Goal: Task Accomplishment & Management: Complete application form

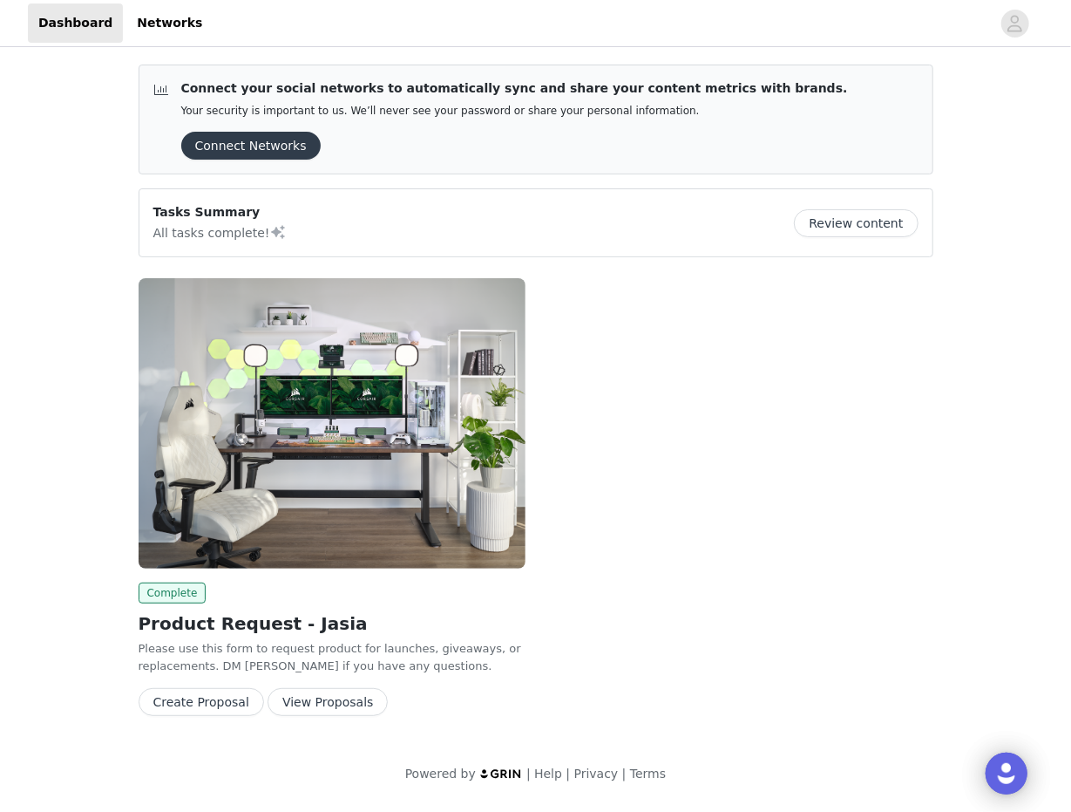
click at [220, 704] on button "Create Proposal" at bounding box center [202, 702] width 126 height 28
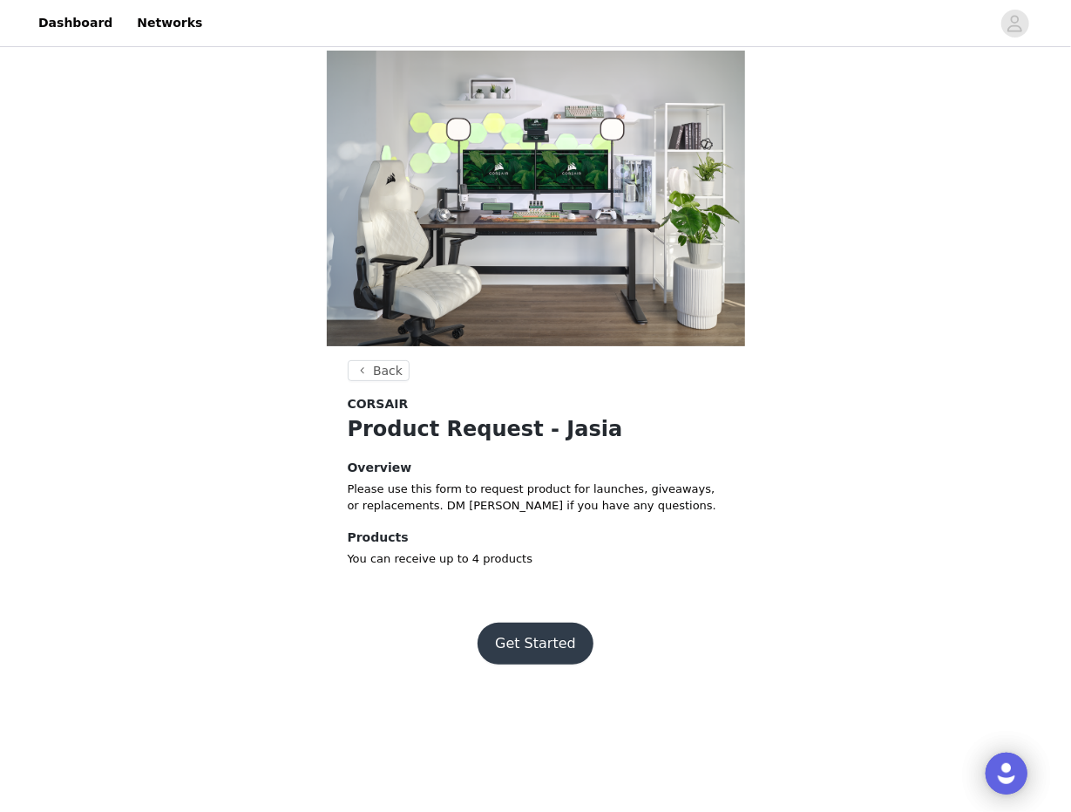
click at [551, 622] on button "Get Started" at bounding box center [536, 643] width 116 height 42
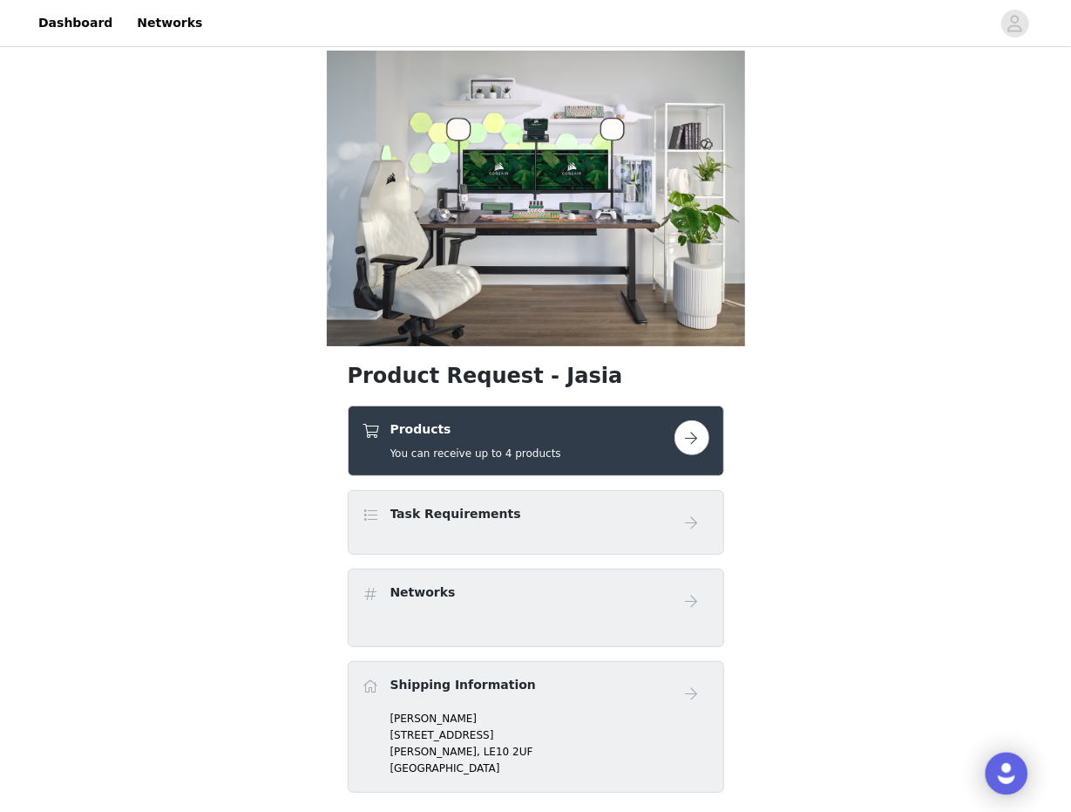
click at [701, 420] on button "button" at bounding box center [692, 437] width 35 height 35
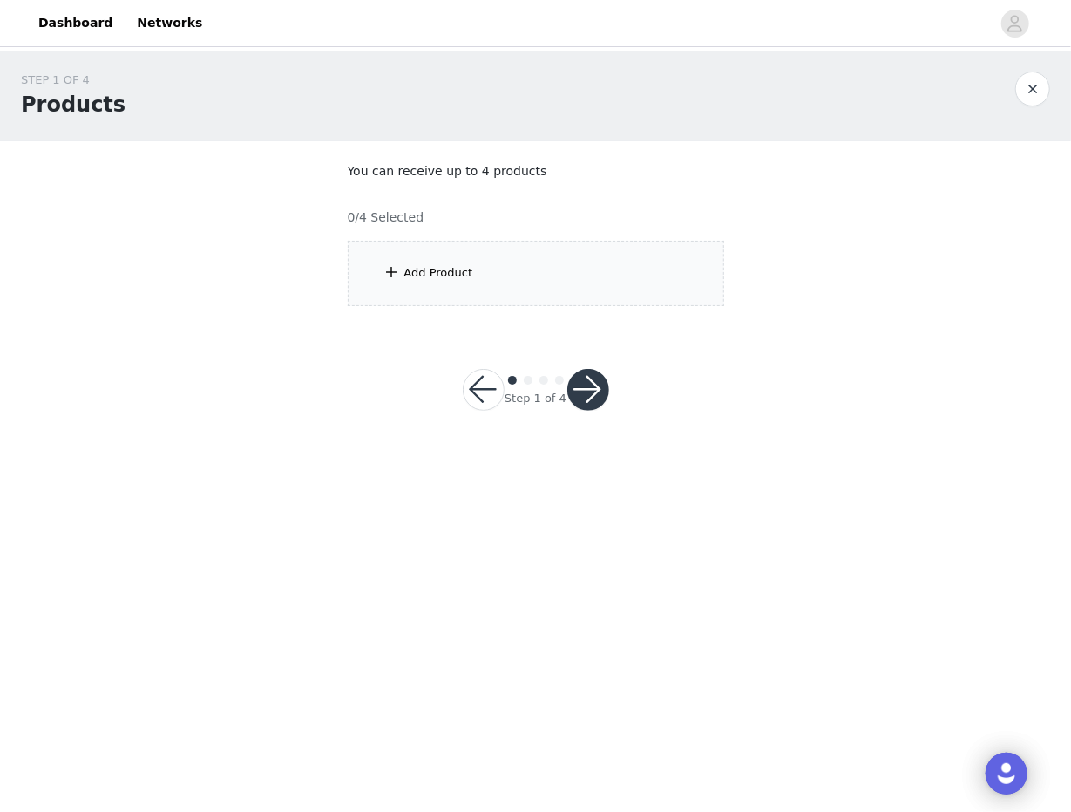
click at [439, 292] on div "Add Product" at bounding box center [536, 273] width 377 height 65
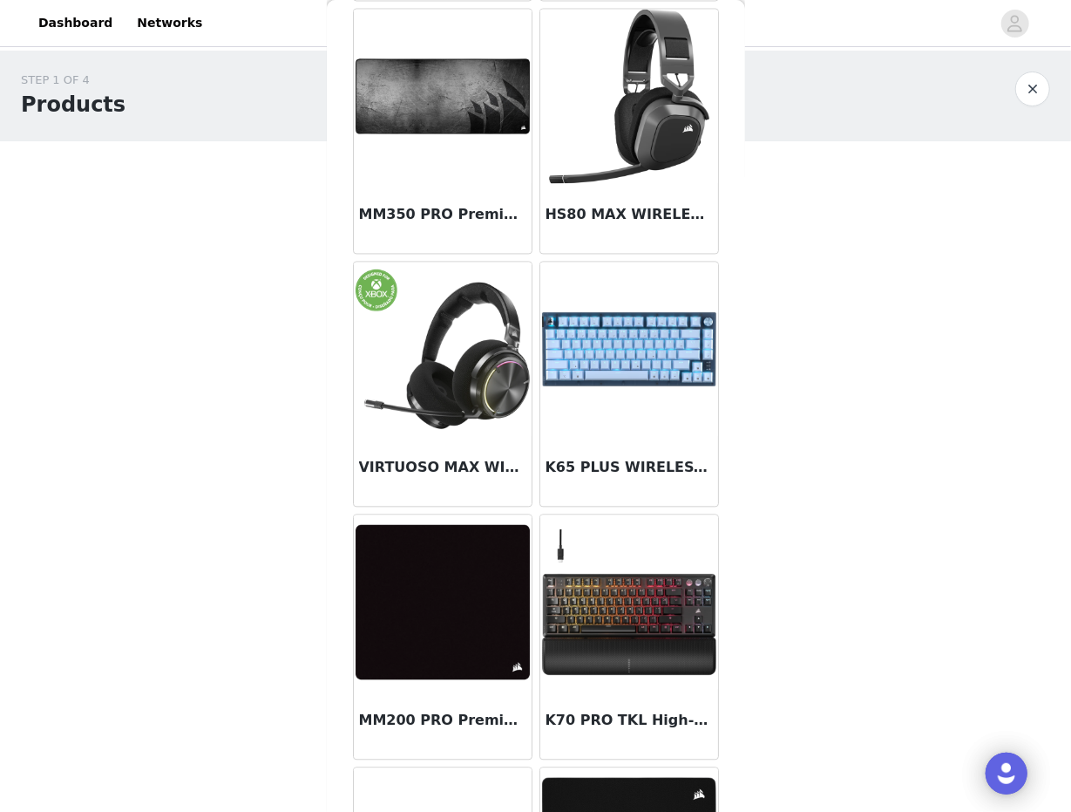
scroll to position [1850, 0]
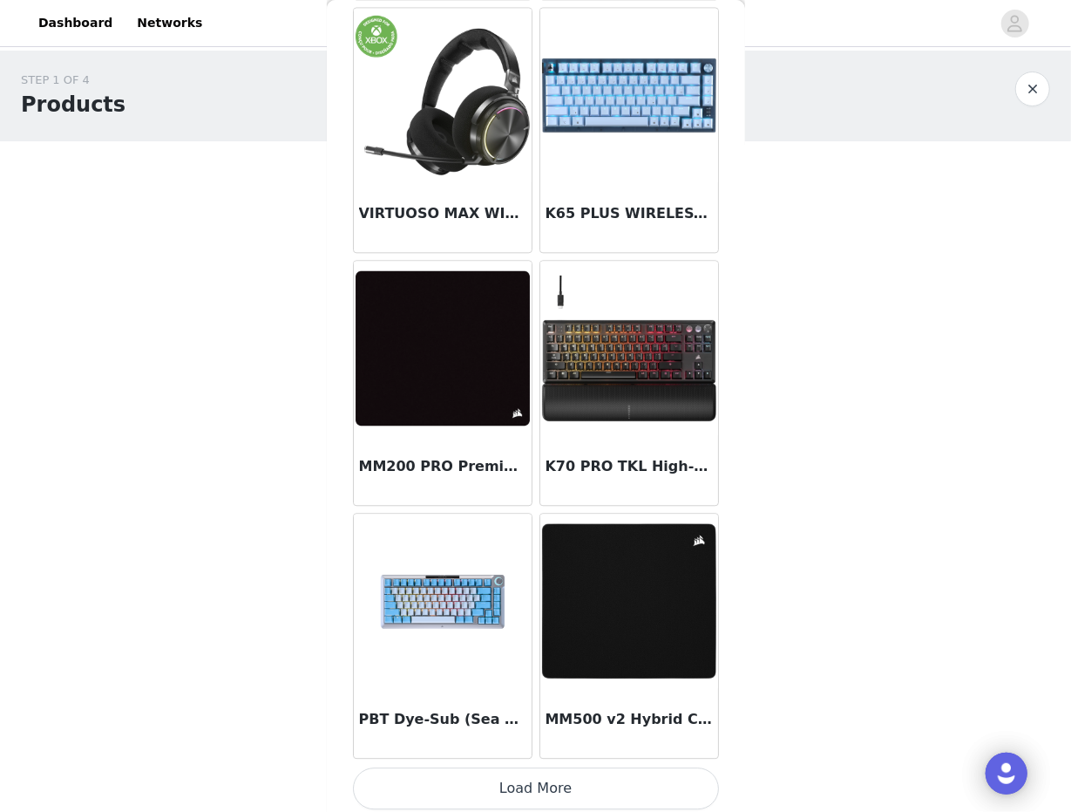
click at [549, 778] on button "Load More" at bounding box center [536, 788] width 366 height 42
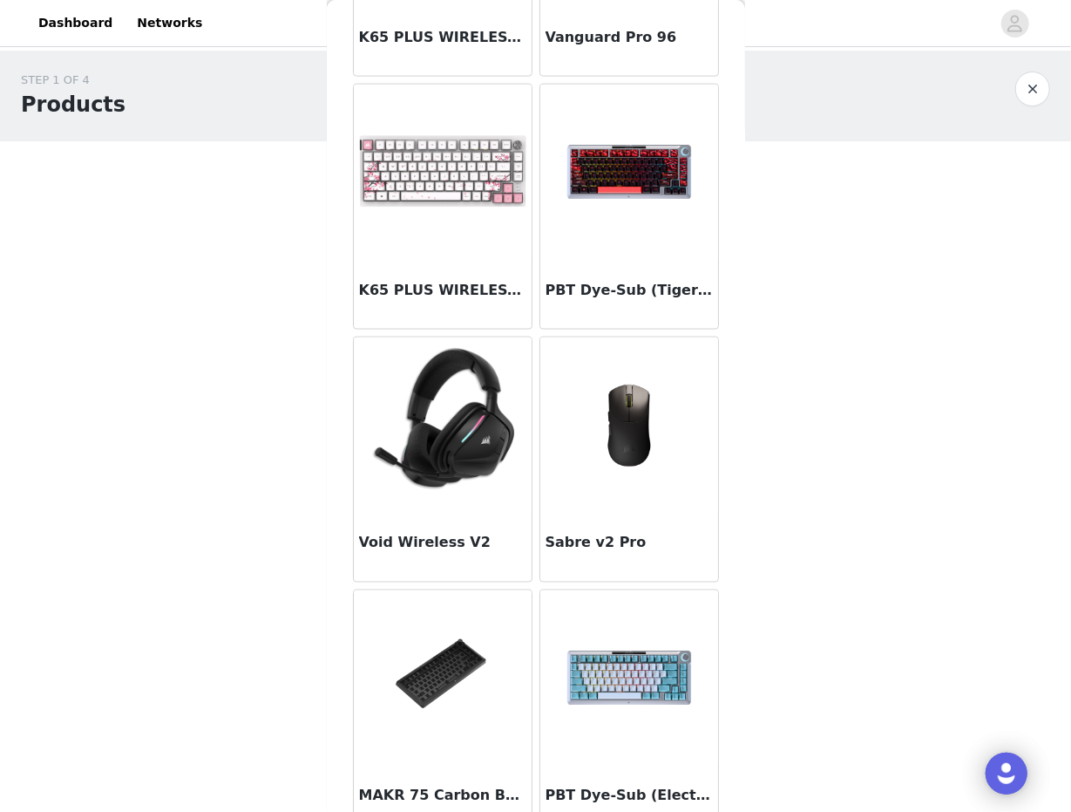
scroll to position [4372, 0]
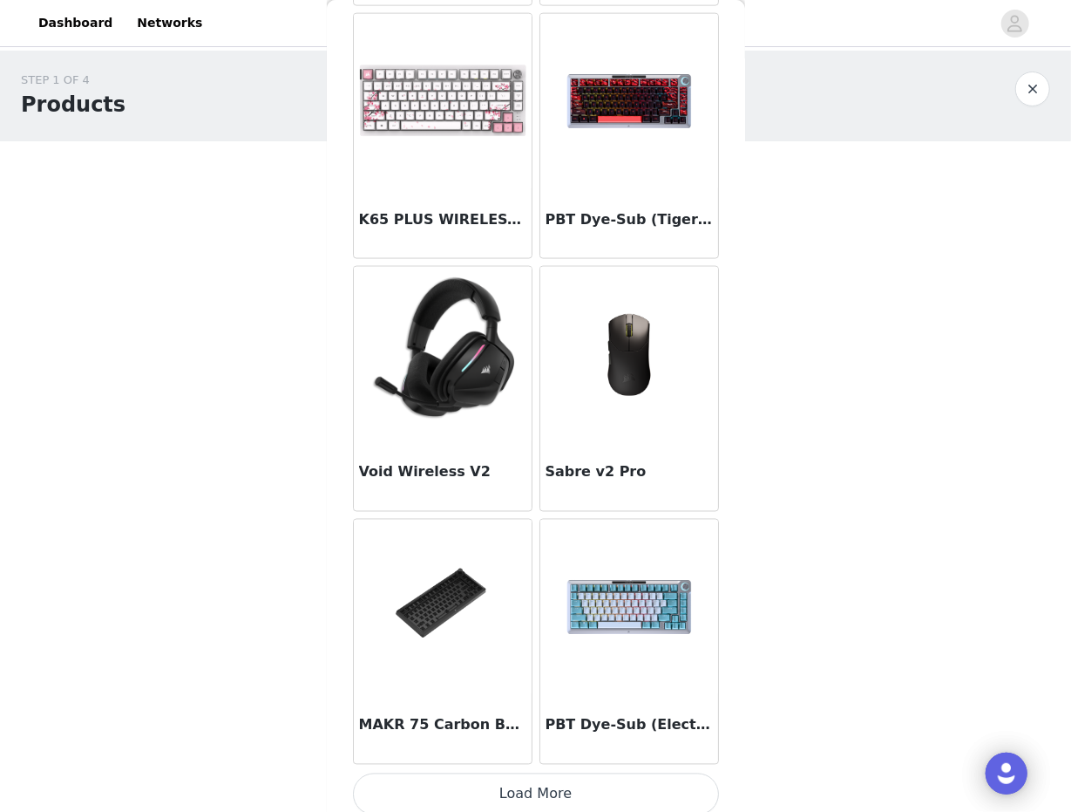
click at [535, 777] on button "Load More" at bounding box center [536, 794] width 366 height 42
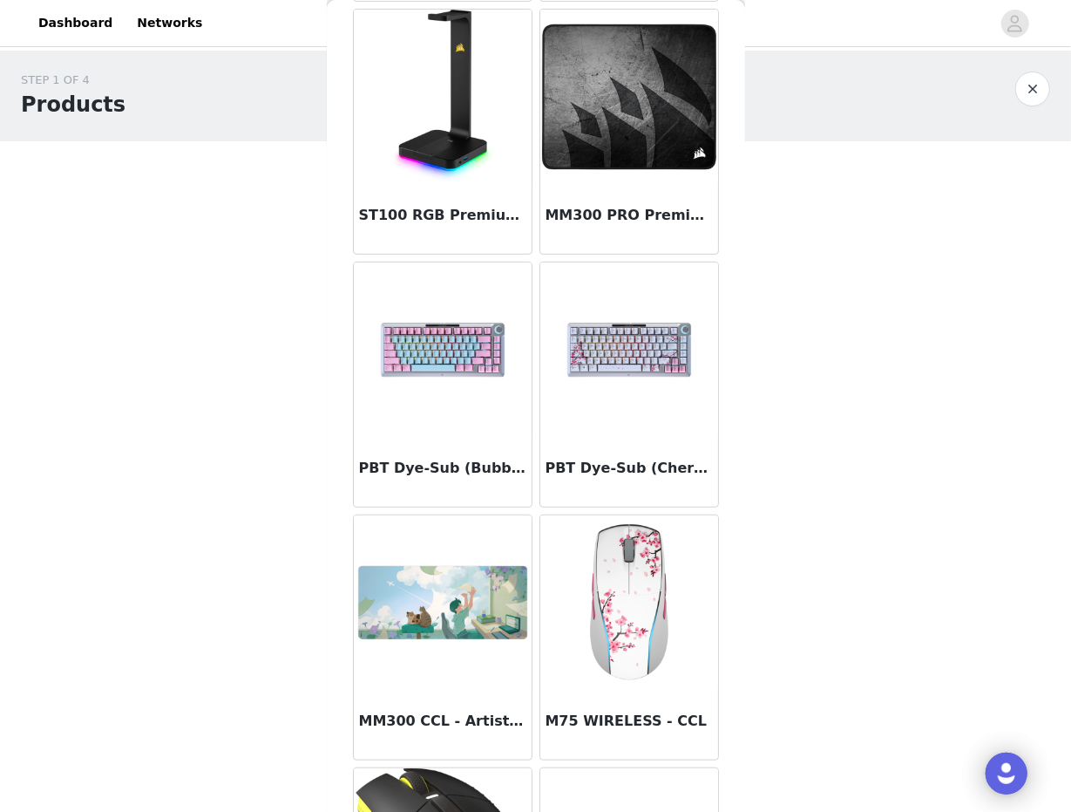
scroll to position [6894, 0]
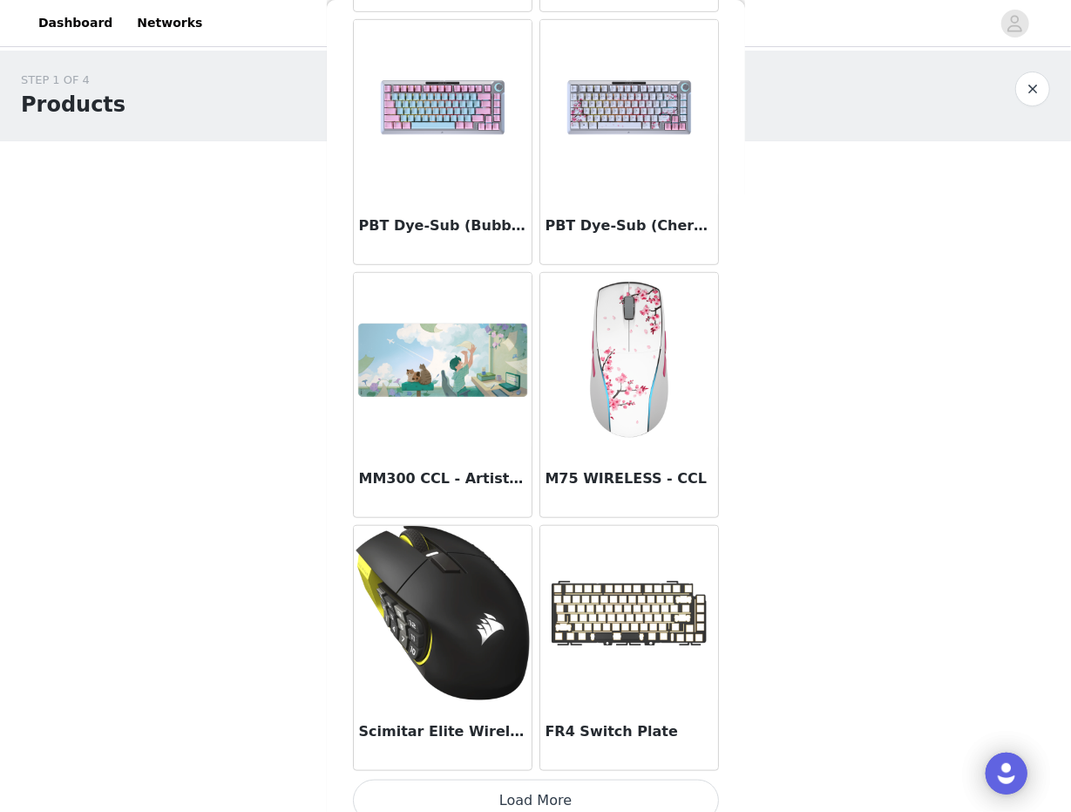
click at [529, 779] on button "Load More" at bounding box center [536, 800] width 366 height 42
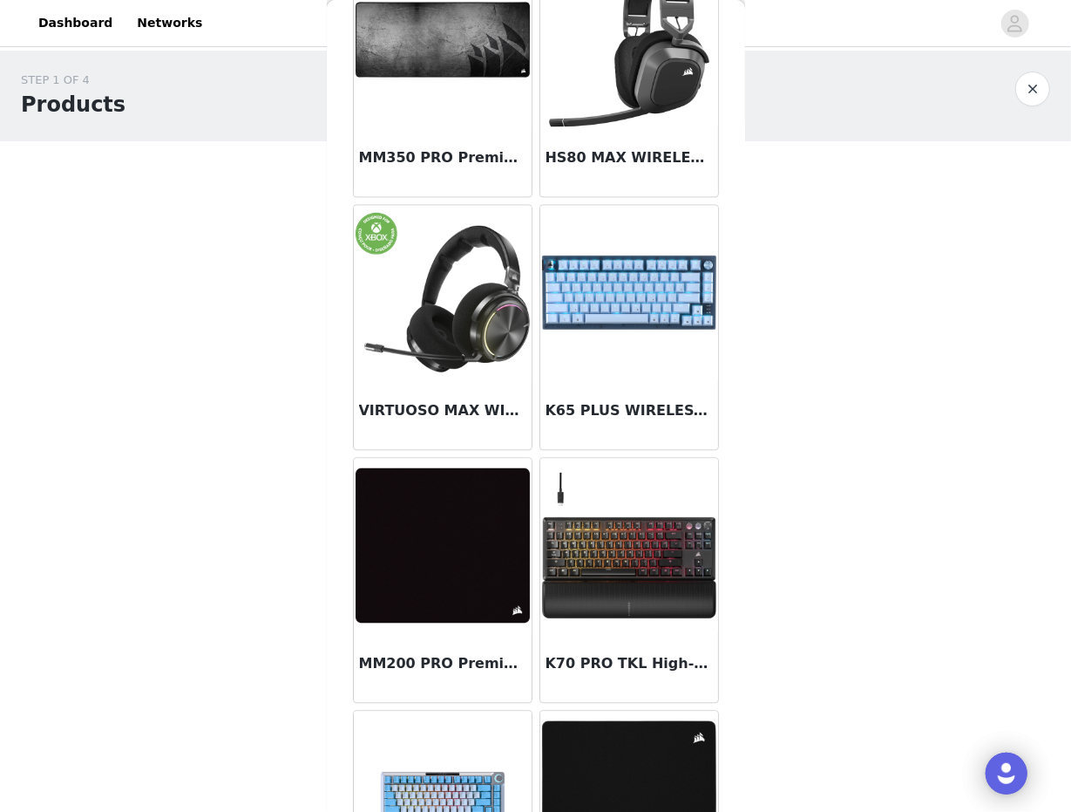
scroll to position [6193, 0]
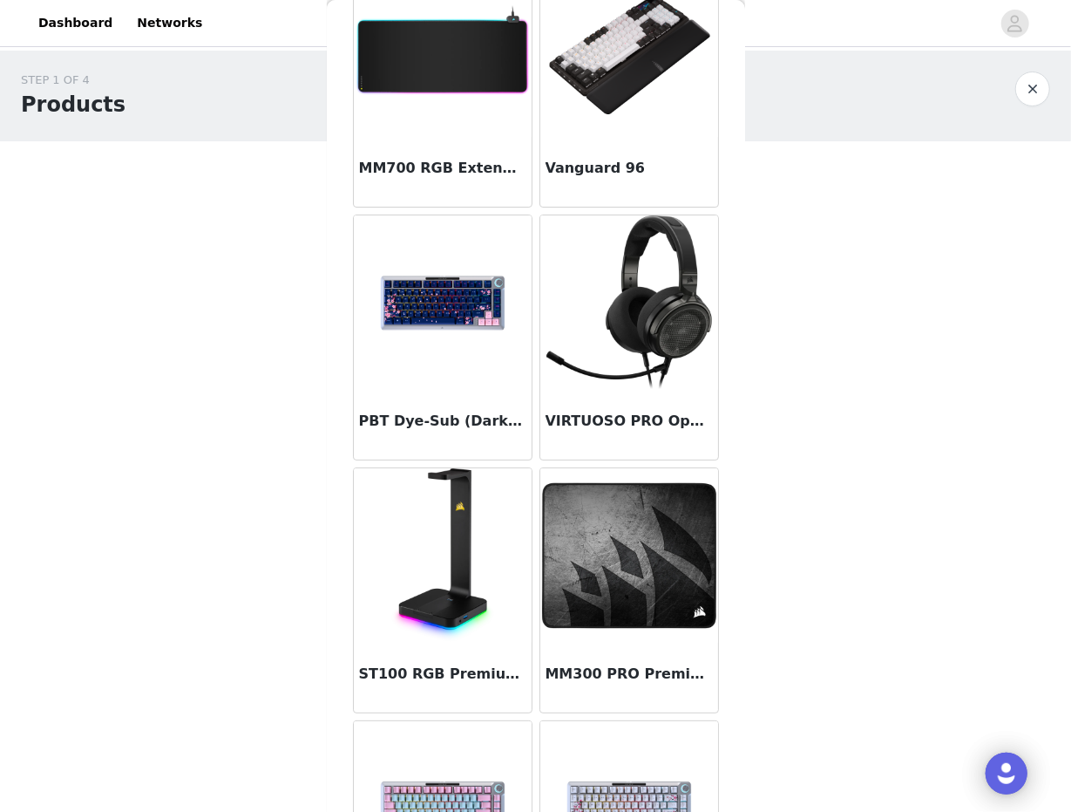
click at [595, 266] on div at bounding box center [630, 302] width 178 height 174
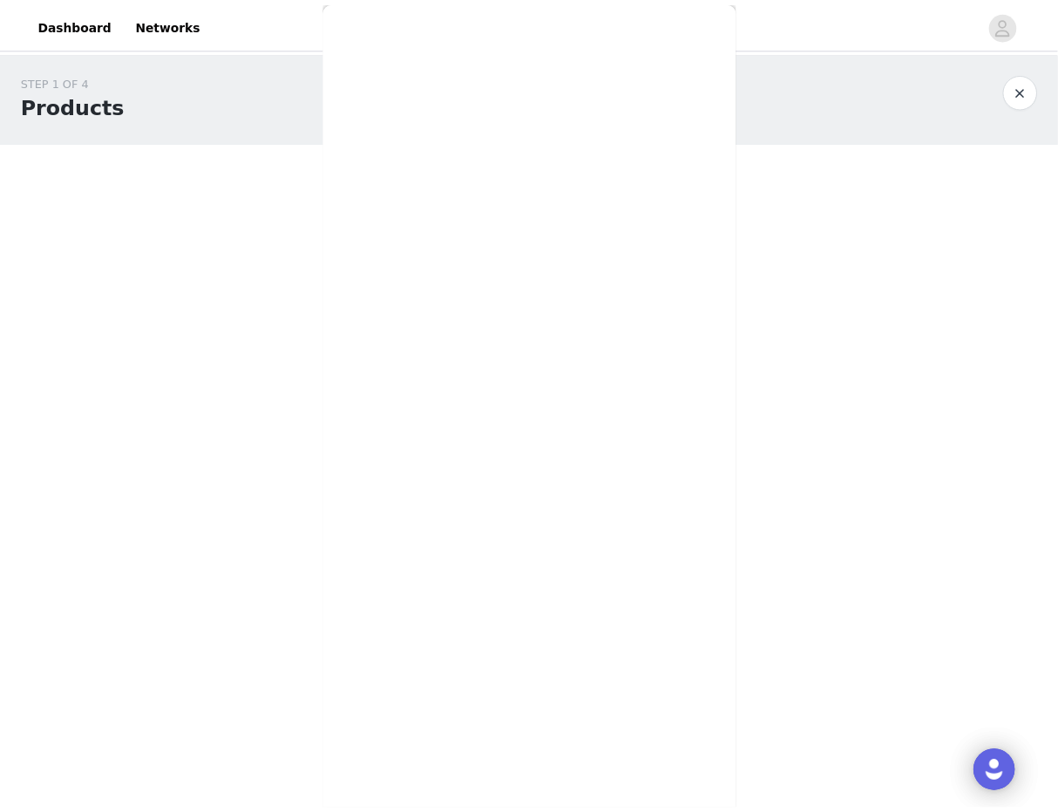
scroll to position [0, 0]
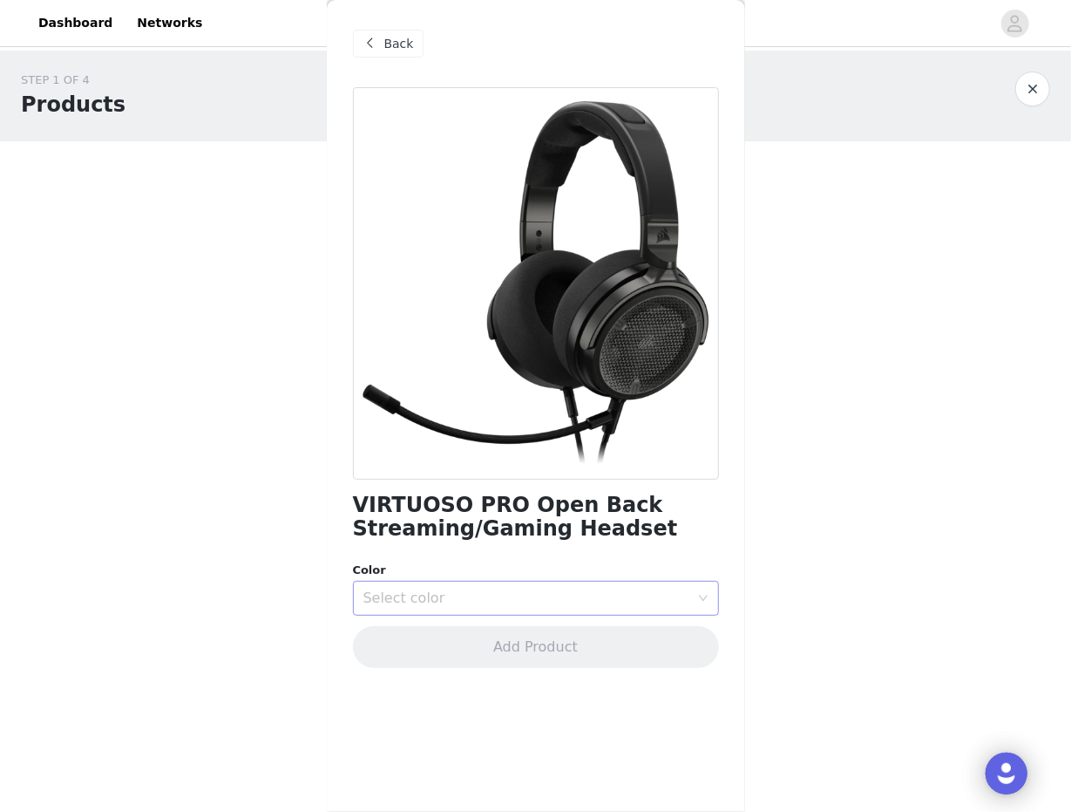
click at [520, 608] on div "Select color" at bounding box center [531, 597] width 334 height 33
click at [486, 639] on li "Carbon" at bounding box center [536, 636] width 366 height 28
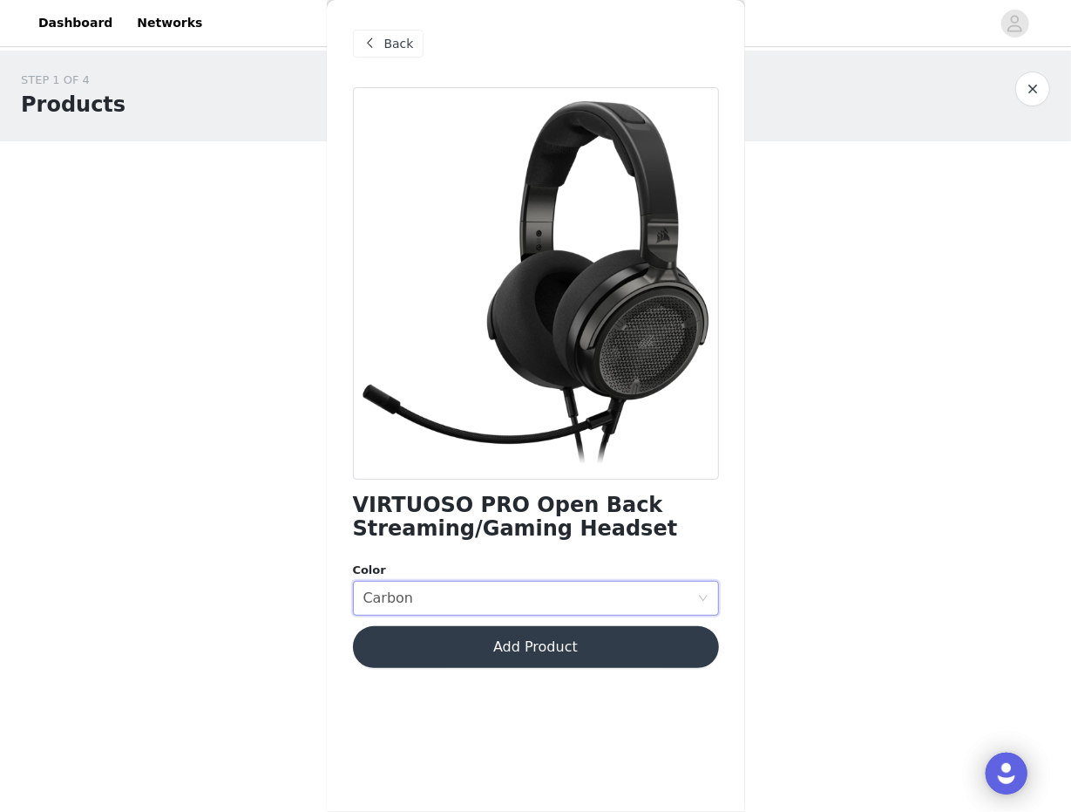
click at [575, 649] on button "Add Product" at bounding box center [536, 647] width 366 height 42
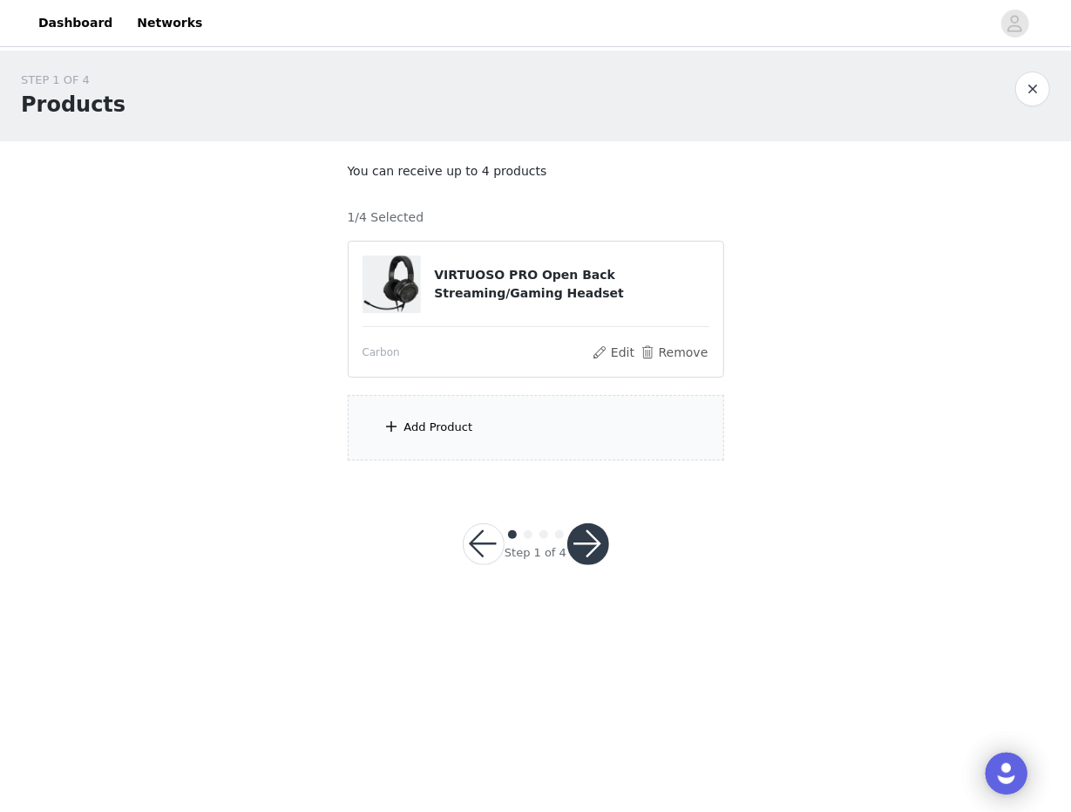
click at [584, 540] on button "button" at bounding box center [589, 544] width 42 height 42
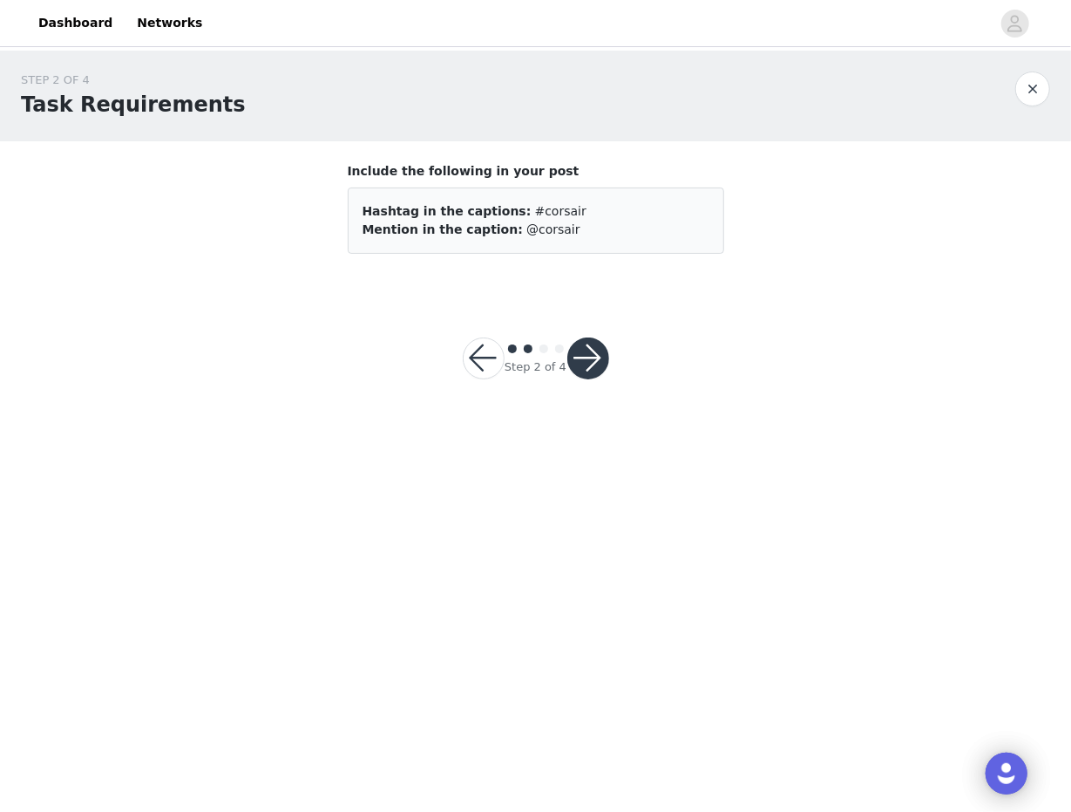
click at [591, 361] on button "button" at bounding box center [589, 358] width 42 height 42
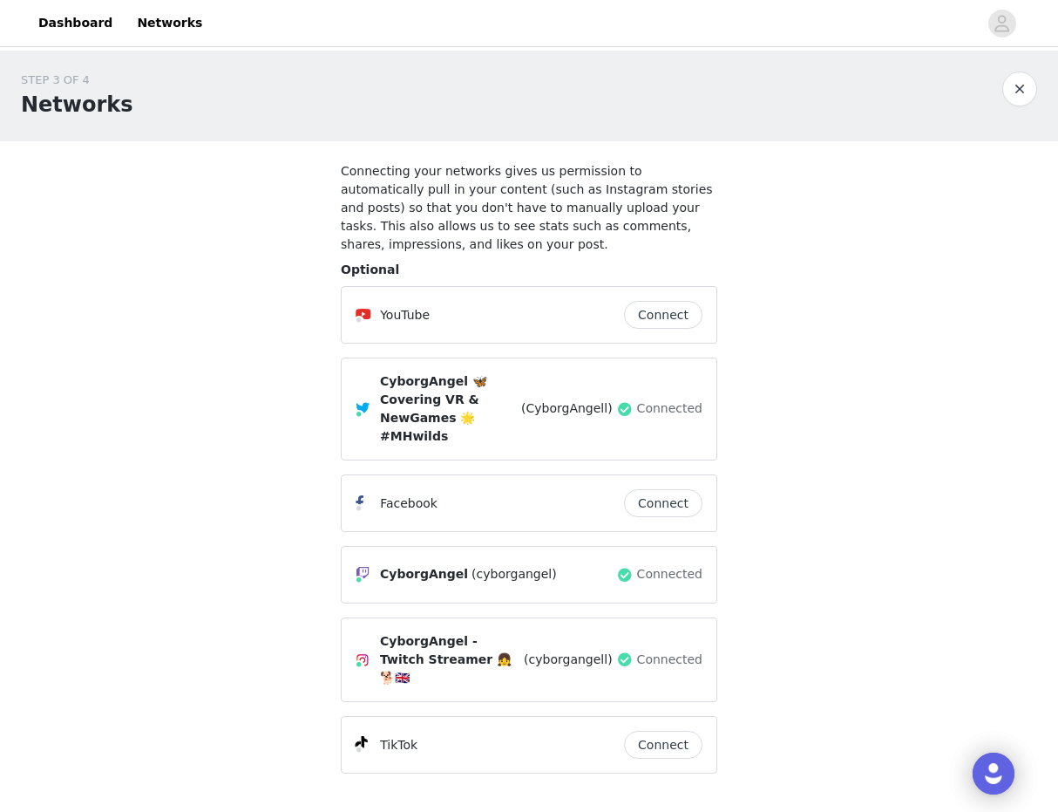
scroll to position [63, 0]
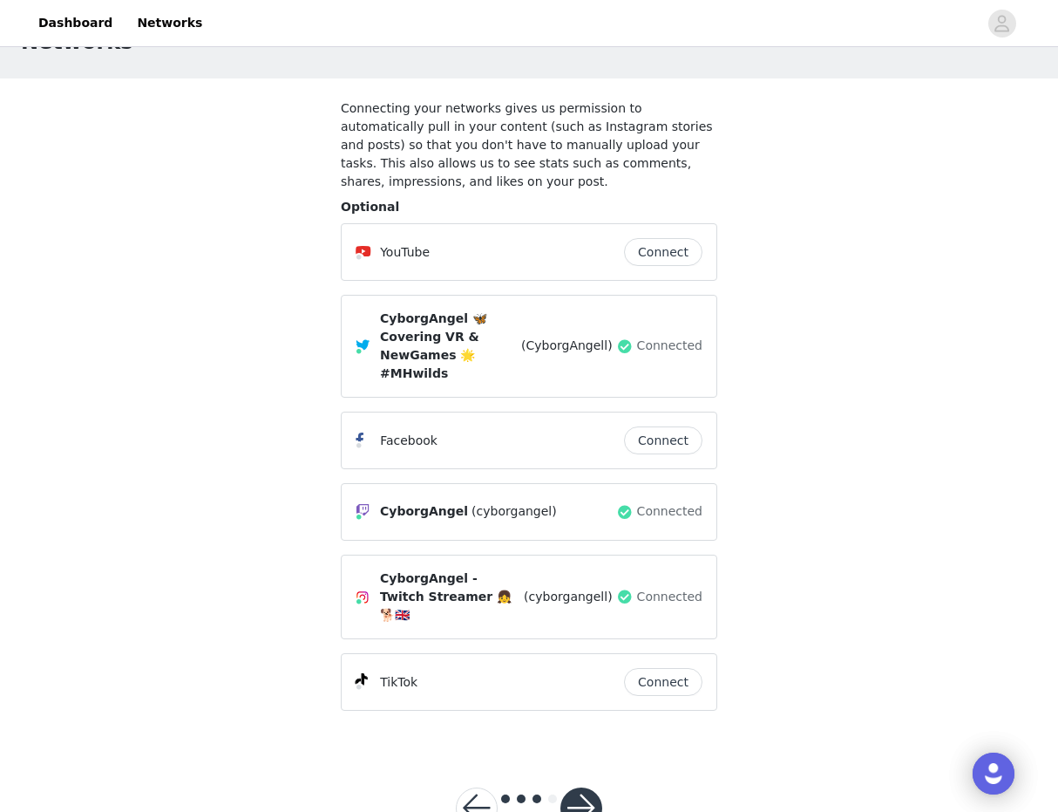
click at [478, 787] on button "button" at bounding box center [477, 808] width 42 height 42
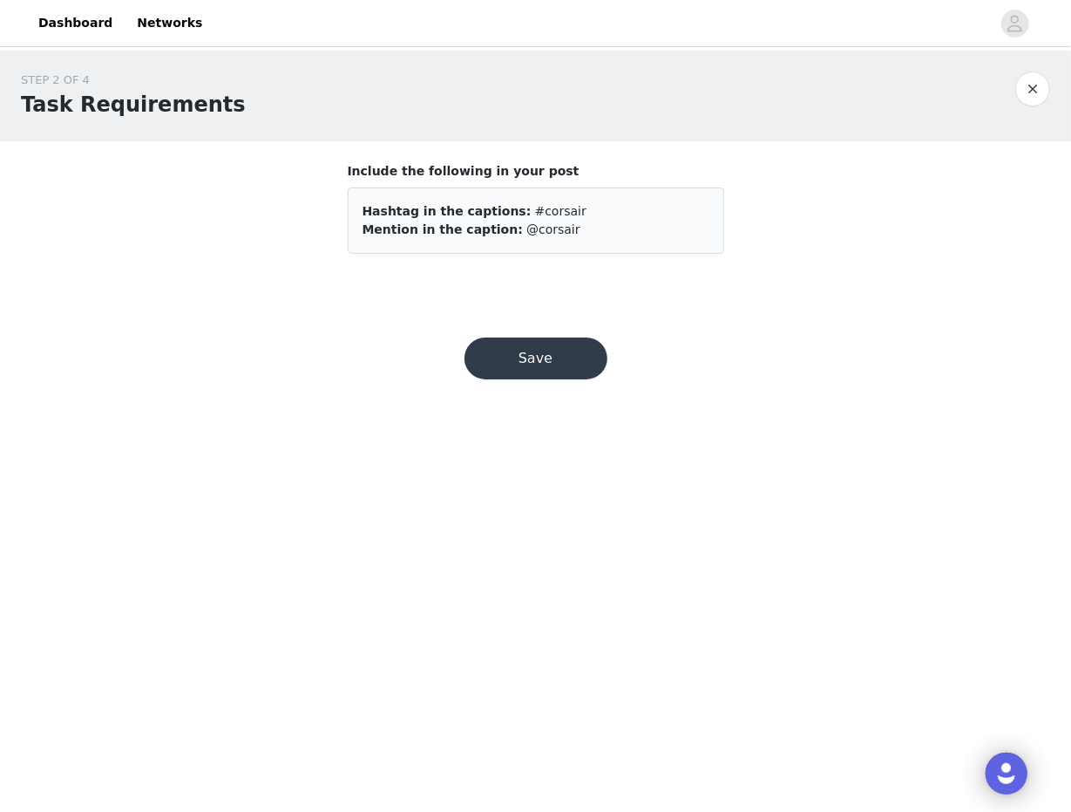
click at [559, 361] on button "Save" at bounding box center [536, 358] width 143 height 42
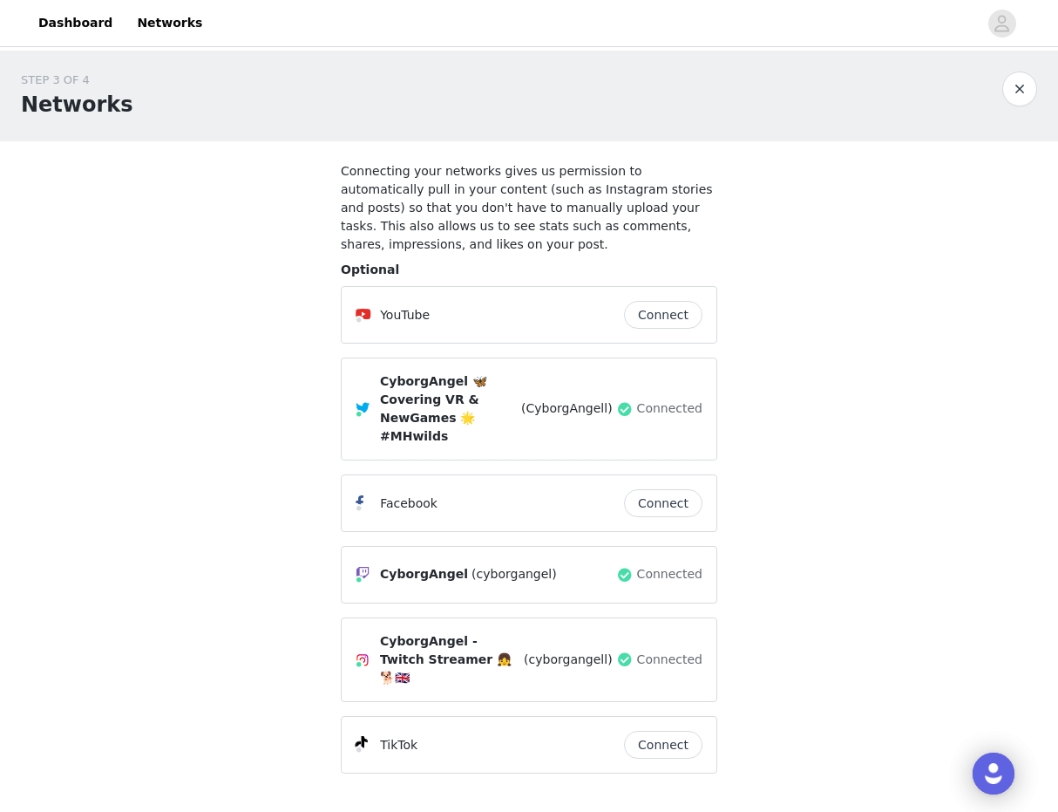
click at [649, 731] on button "Connect" at bounding box center [663, 745] width 78 height 28
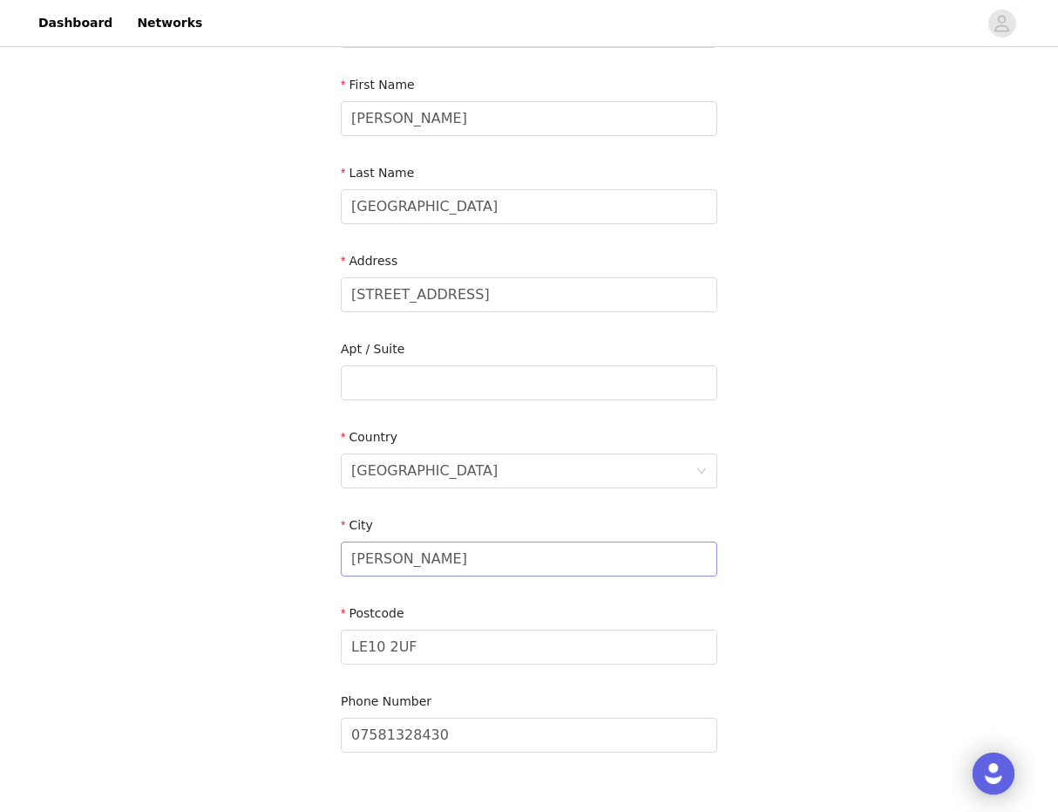
scroll to position [180, 0]
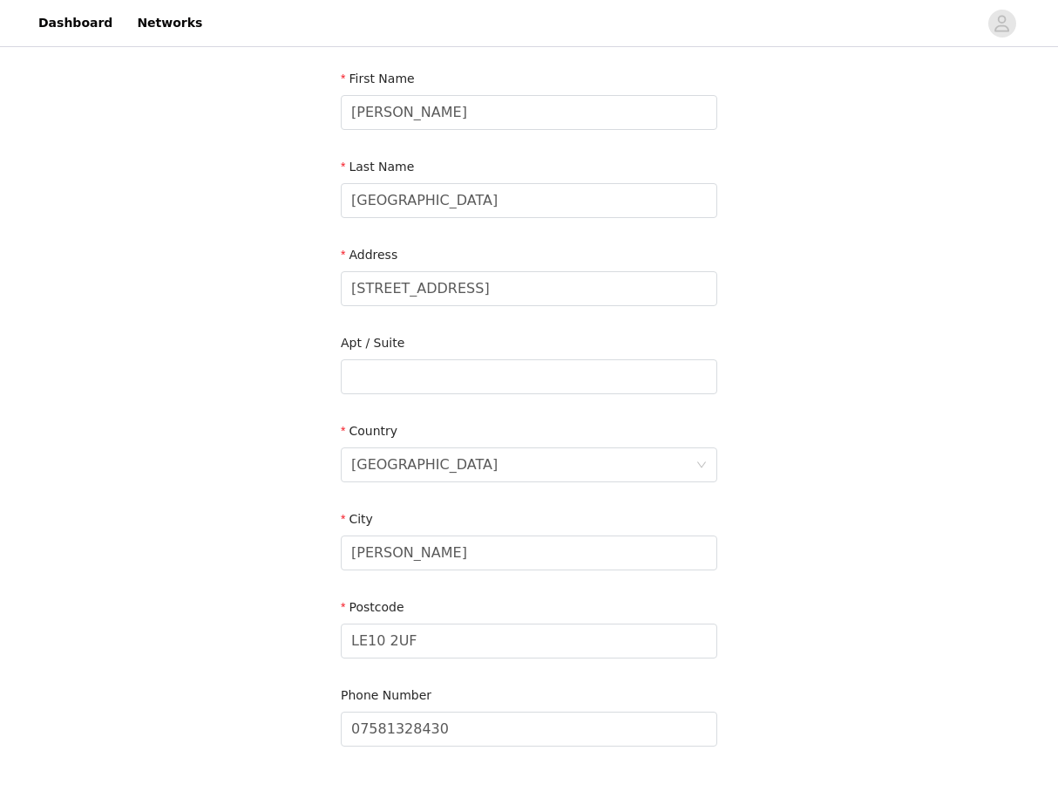
scroll to position [288, 0]
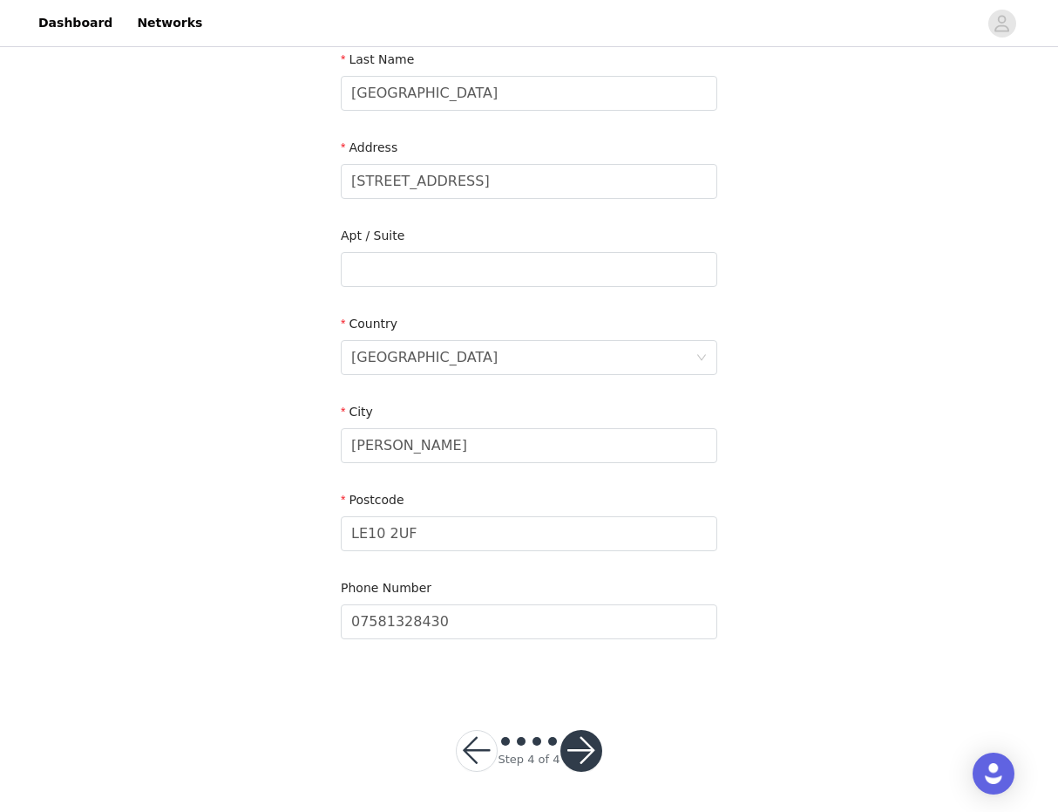
click at [574, 744] on button "button" at bounding box center [582, 751] width 42 height 42
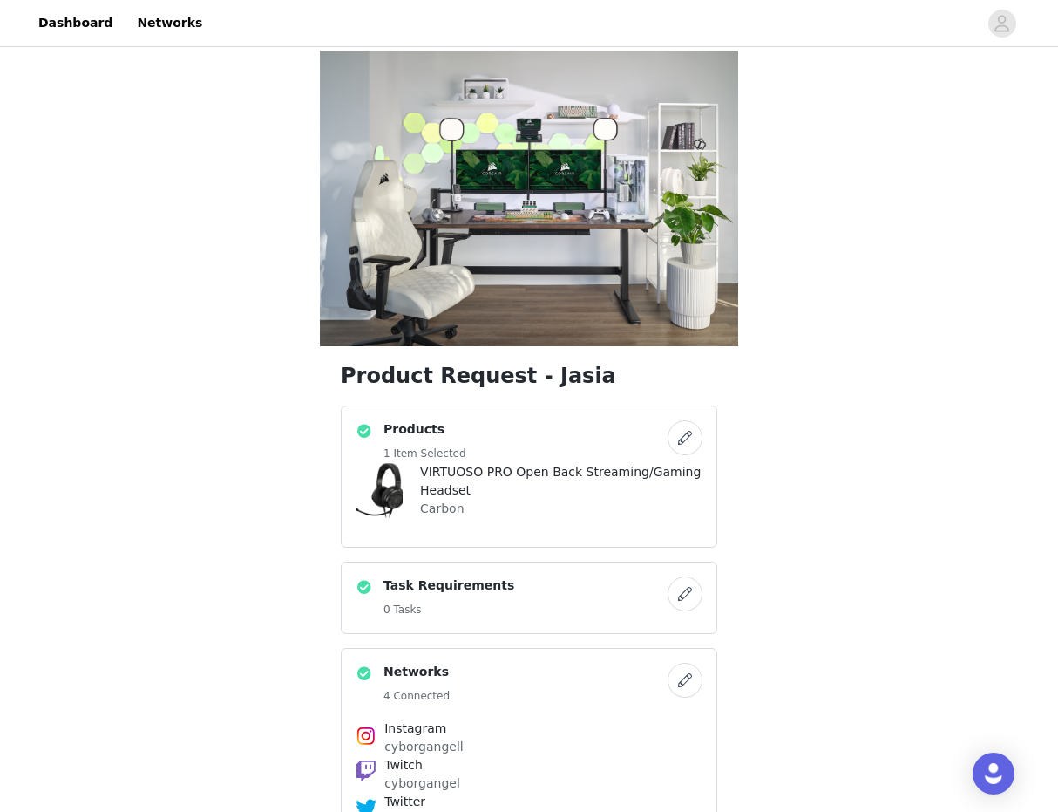
scroll to position [81, 0]
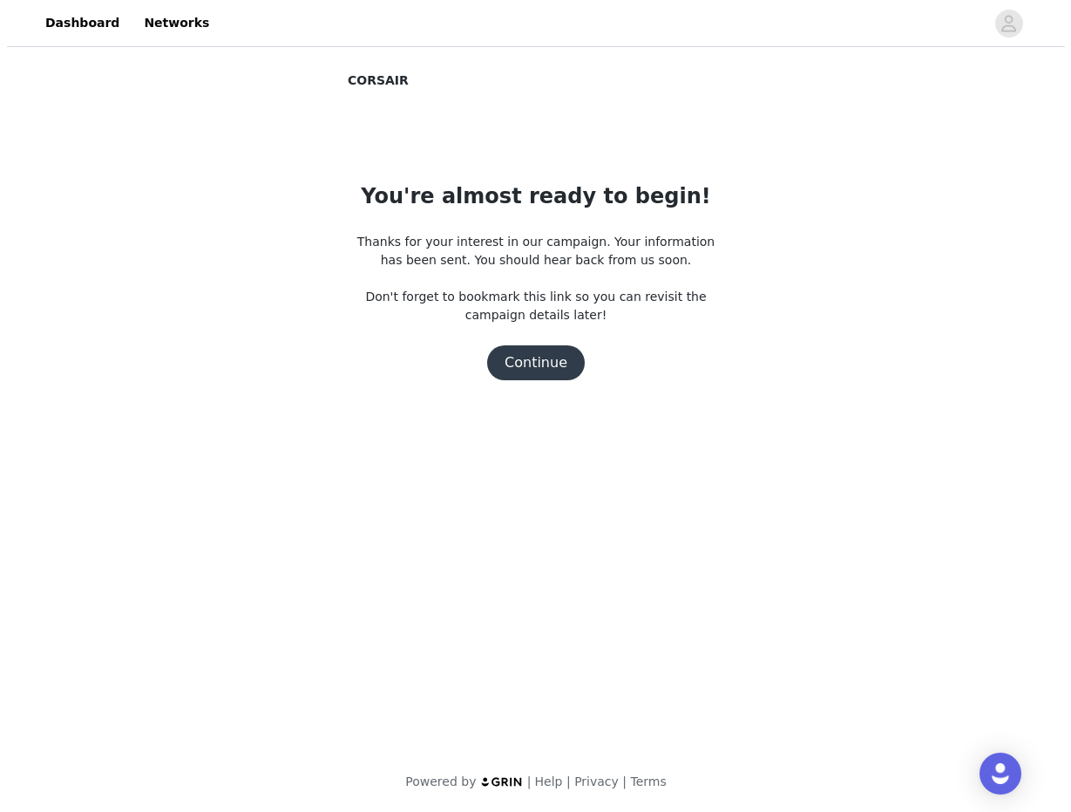
scroll to position [0, 0]
click at [541, 379] on button "Continue" at bounding box center [536, 362] width 98 height 35
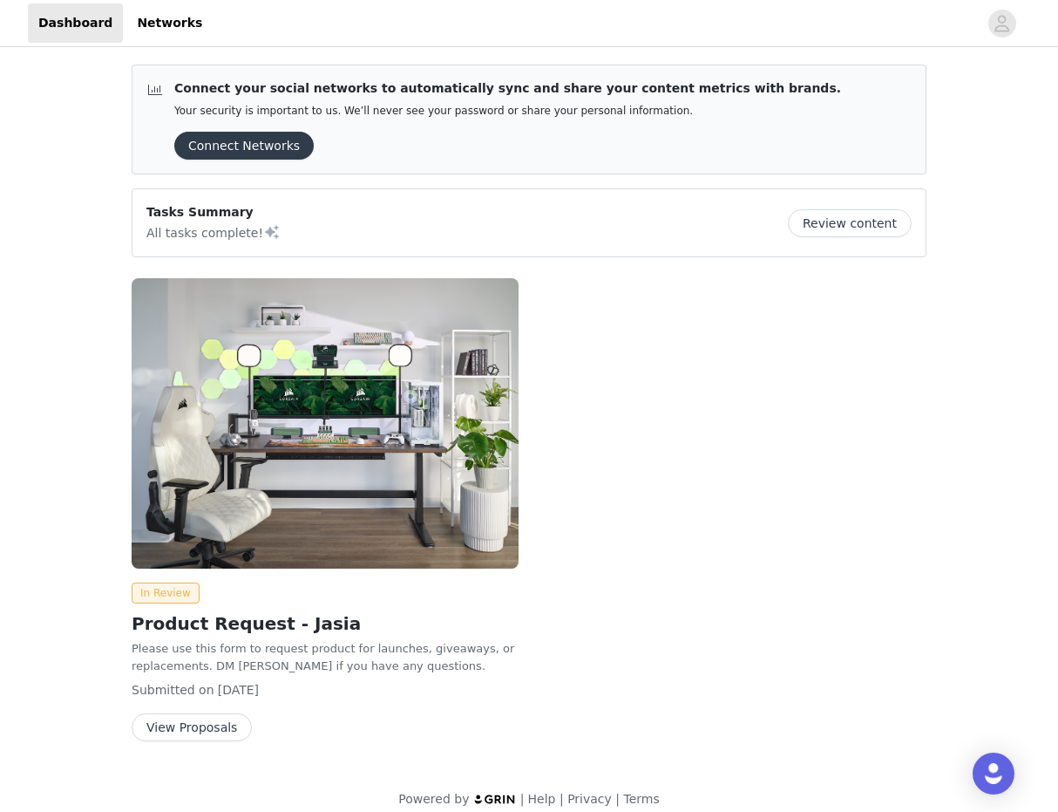
click at [566, 691] on div "In Review Product Request - [PERSON_NAME] Please use this form to request produ…" at bounding box center [529, 513] width 816 height 491
